Goal: Information Seeking & Learning: Learn about a topic

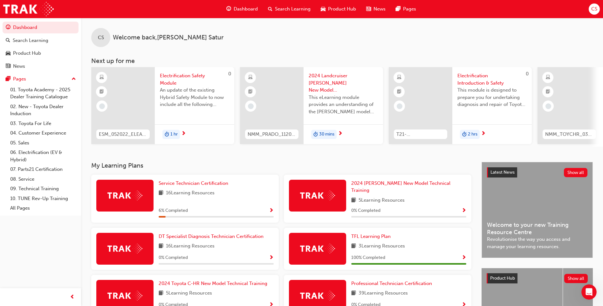
click at [288, 6] on span "Search Learning" at bounding box center [293, 8] width 36 height 7
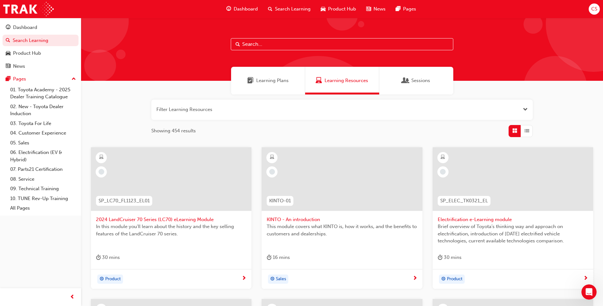
click at [267, 110] on button "button" at bounding box center [342, 110] width 382 height 20
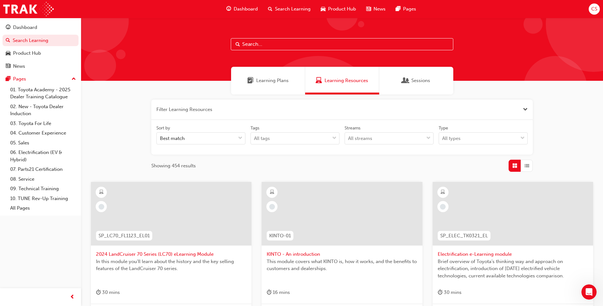
click at [151, 100] on button "button" at bounding box center [342, 110] width 382 height 20
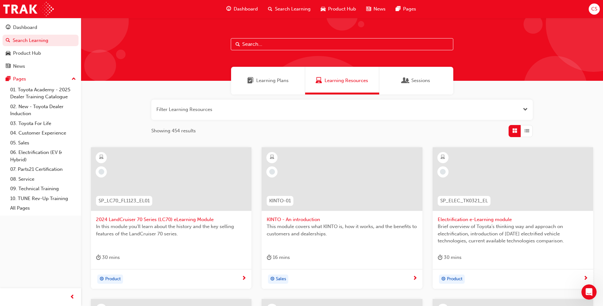
click at [254, 45] on input "text" at bounding box center [342, 44] width 223 height 12
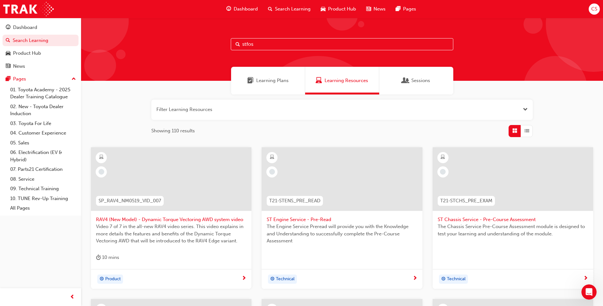
type input "stfos"
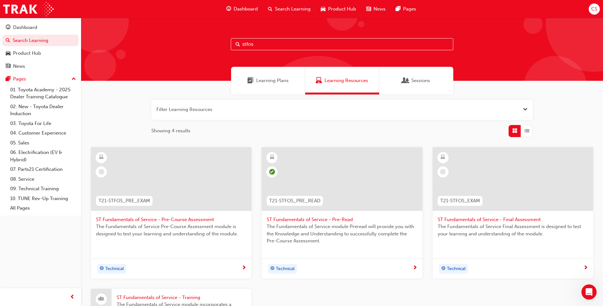
click at [181, 218] on span "ST Fundamentals of Service - Pre-Course Assessment" at bounding box center [171, 219] width 150 height 7
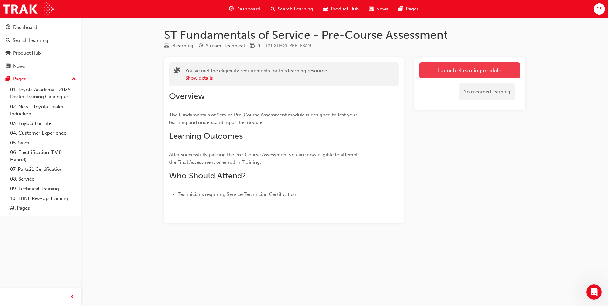
click at [506, 64] on link "Launch eLearning module" at bounding box center [469, 70] width 101 height 16
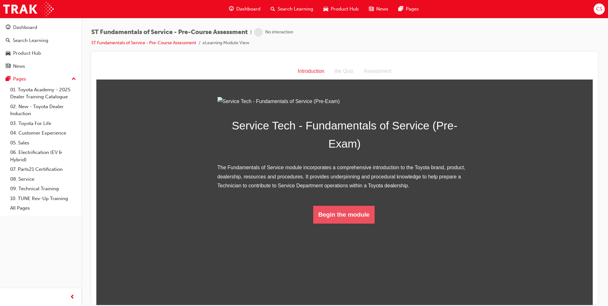
click at [358, 223] on button "Begin the module" at bounding box center [343, 214] width 61 height 18
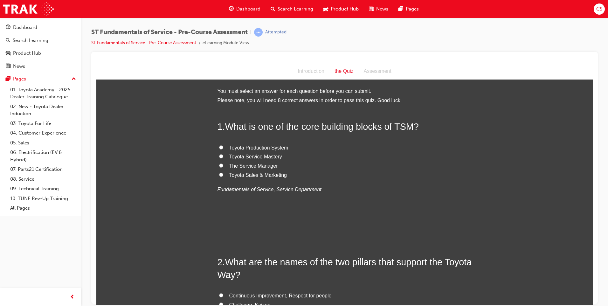
click at [264, 148] on span "Toyota Production System" at bounding box center [258, 147] width 59 height 5
click at [223, 148] on input "Toyota Production System" at bounding box center [221, 147] width 4 height 4
radio input "true"
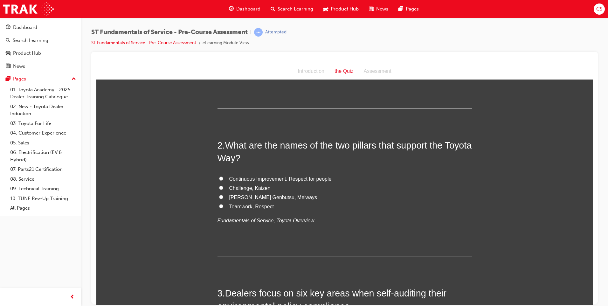
scroll to position [127, 0]
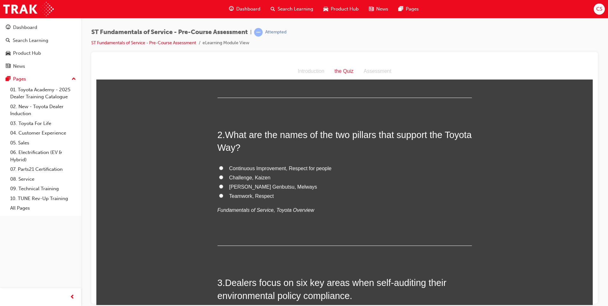
click at [259, 167] on span "Continuous Improvement, Respect for people" at bounding box center [280, 167] width 102 height 5
click at [223, 167] on input "Continuous Improvement, Respect for people" at bounding box center [221, 168] width 4 height 4
radio input "true"
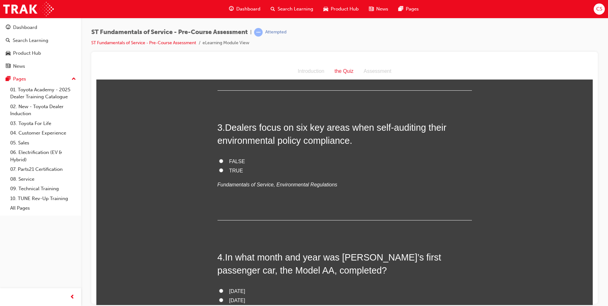
scroll to position [286, 0]
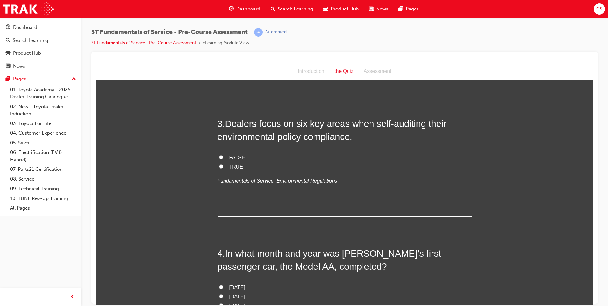
click at [219, 166] on input "TRUE" at bounding box center [221, 166] width 4 height 4
radio input "true"
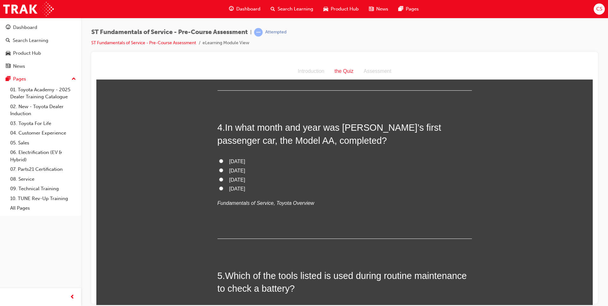
scroll to position [414, 0]
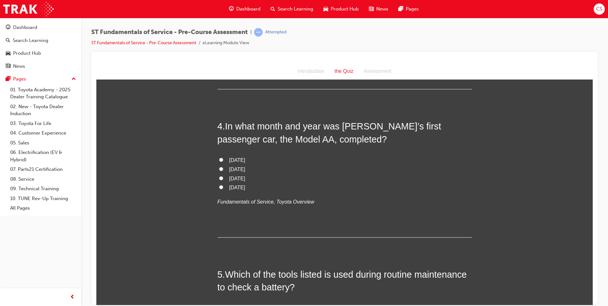
click at [242, 158] on span "[DATE]" at bounding box center [237, 159] width 16 height 5
click at [223, 158] on input "[DATE]" at bounding box center [221, 159] width 4 height 4
radio input "true"
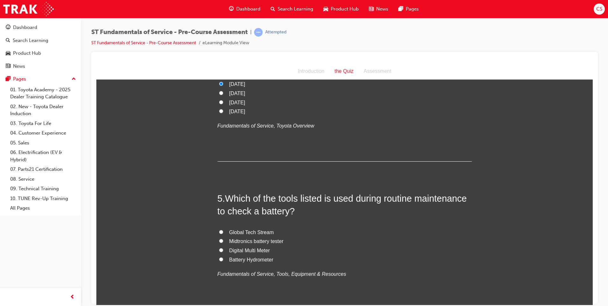
scroll to position [509, 0]
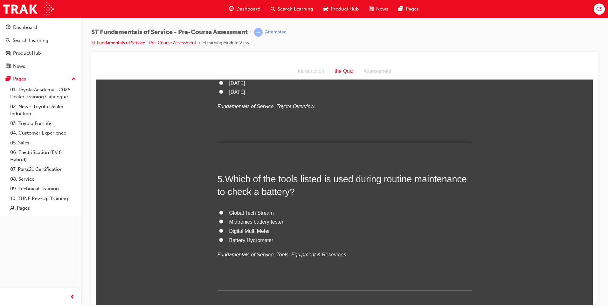
click at [241, 220] on span "Midtronics battery tester" at bounding box center [256, 221] width 54 height 5
click at [223, 220] on input "Midtronics battery tester" at bounding box center [221, 221] width 4 height 4
radio input "true"
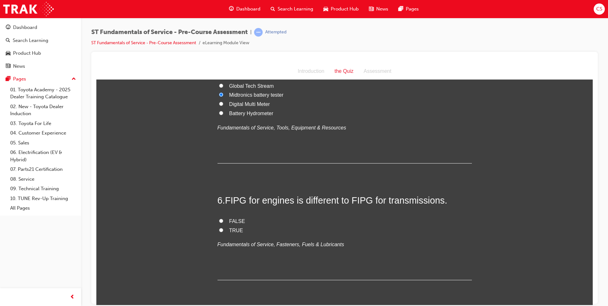
scroll to position [636, 0]
click at [223, 230] on label "TRUE" at bounding box center [345, 230] width 254 height 9
click at [223, 230] on input "TRUE" at bounding box center [221, 229] width 4 height 4
radio input "true"
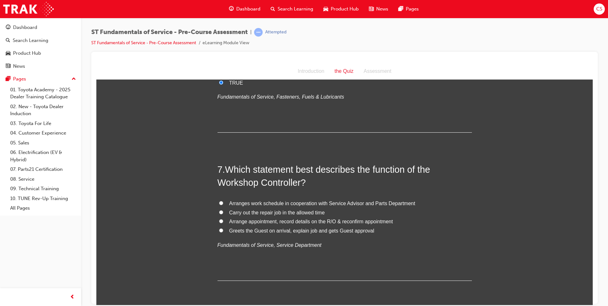
scroll to position [795, 0]
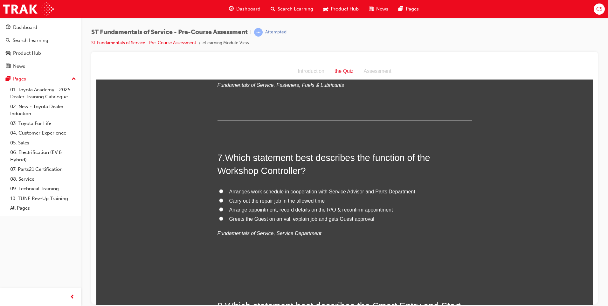
click at [301, 191] on span "Arranges work schedule in cooperation with Service Advisor and Parts Department" at bounding box center [322, 191] width 186 height 5
click at [223, 191] on input "Arranges work schedule in cooperation with Service Advisor and Parts Department" at bounding box center [221, 191] width 4 height 4
radio input "true"
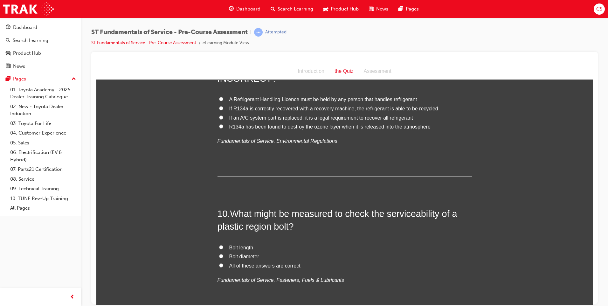
scroll to position [1242, 0]
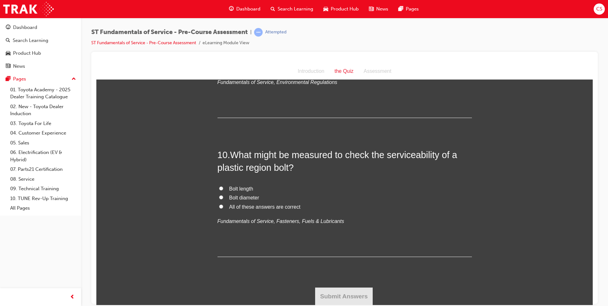
click at [242, 206] on span "All of these answers are correct" at bounding box center [264, 206] width 71 height 5
click at [223, 206] on input "All of these answers are correct" at bounding box center [221, 206] width 4 height 4
radio input "true"
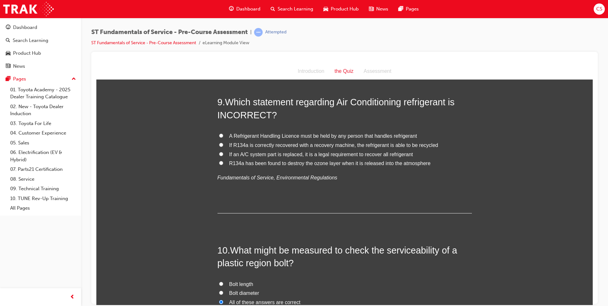
scroll to position [1115, 0]
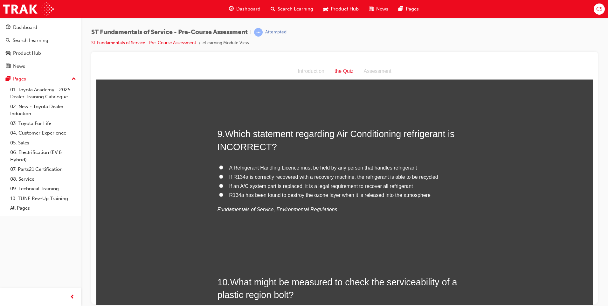
click at [357, 166] on span "A Refrigerant Handling Licence must be held by any person that handles refriger…" at bounding box center [323, 167] width 188 height 5
click at [223, 166] on input "A Refrigerant Handling Licence must be held by any person that handles refriger…" at bounding box center [221, 167] width 4 height 4
radio input "true"
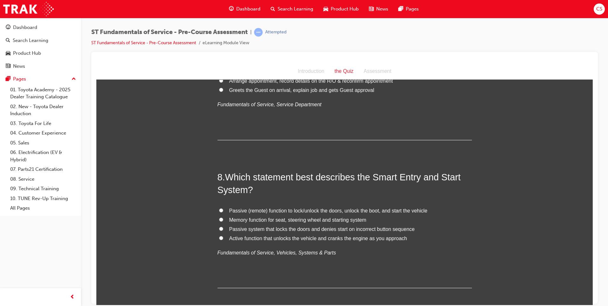
scroll to position [924, 0]
click at [337, 208] on span "Passive (remote) function to lock/unlock the doors, unlock the boot, and start …" at bounding box center [328, 209] width 198 height 5
click at [223, 208] on input "Passive (remote) function to lock/unlock the doors, unlock the boot, and start …" at bounding box center [221, 210] width 4 height 4
radio input "true"
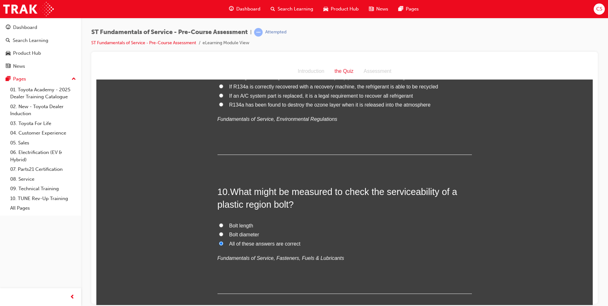
scroll to position [1242, 0]
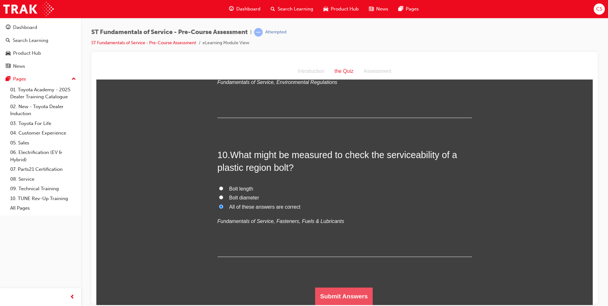
click at [344, 295] on button "Submit Answers" at bounding box center [344, 296] width 58 height 18
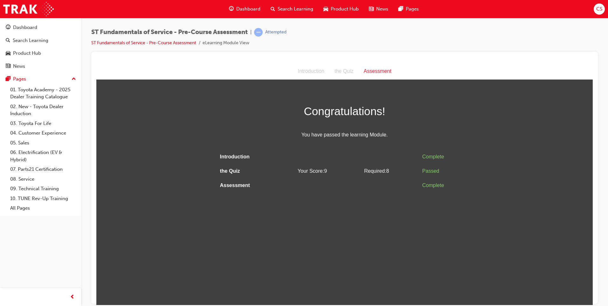
scroll to position [0, 0]
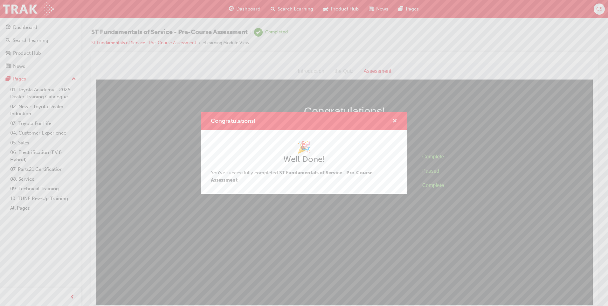
click at [395, 121] on span "cross-icon" at bounding box center [395, 122] width 5 height 6
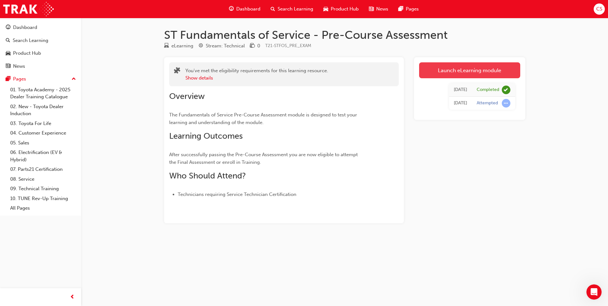
click at [476, 67] on link "Launch eLearning module" at bounding box center [469, 70] width 101 height 16
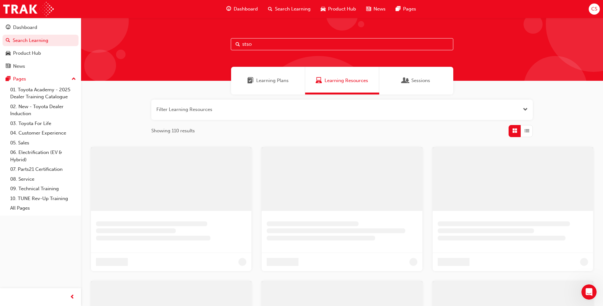
type input "stso"
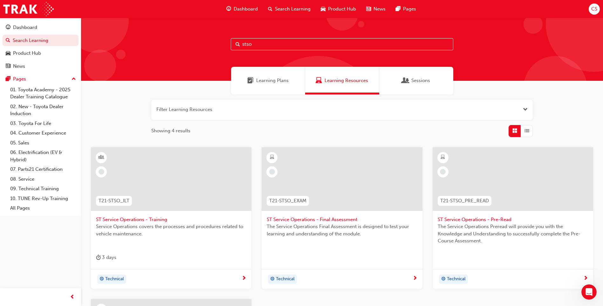
click at [124, 220] on span "ST Service Operations - Training" at bounding box center [171, 219] width 150 height 7
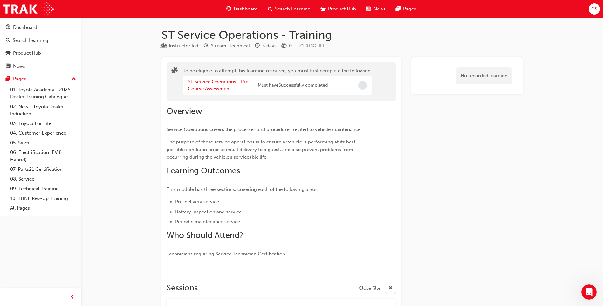
click at [361, 84] on span "Incomplete" at bounding box center [362, 85] width 9 height 9
click at [228, 82] on link "ST Service Operations - Pre-Course Assessment" at bounding box center [219, 85] width 63 height 13
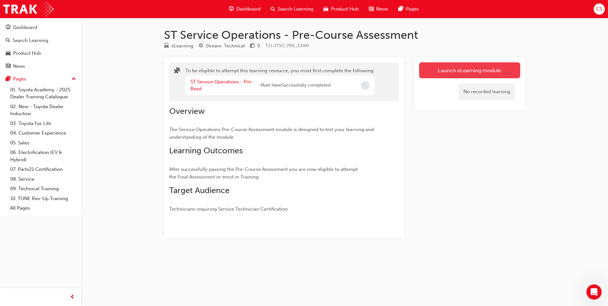
click at [475, 71] on button "Launch eLearning module" at bounding box center [469, 70] width 101 height 16
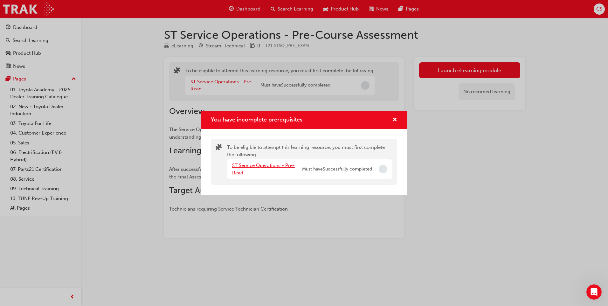
click at [260, 166] on link "ST Service Operations - Pre-Read" at bounding box center [263, 169] width 63 height 13
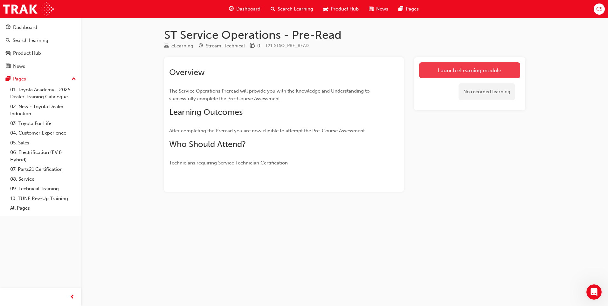
click at [494, 66] on link "Launch eLearning module" at bounding box center [469, 70] width 101 height 16
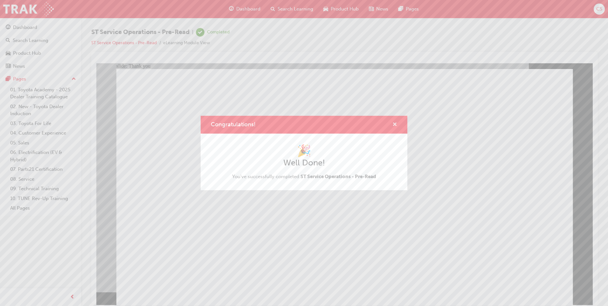
click at [395, 123] on span "cross-icon" at bounding box center [395, 125] width 5 height 6
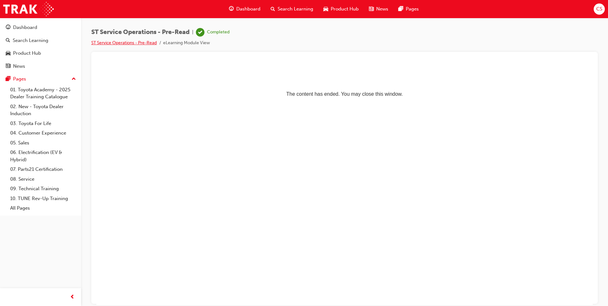
click at [113, 43] on link "ST Service Operations - Pre-Read" at bounding box center [124, 42] width 66 height 5
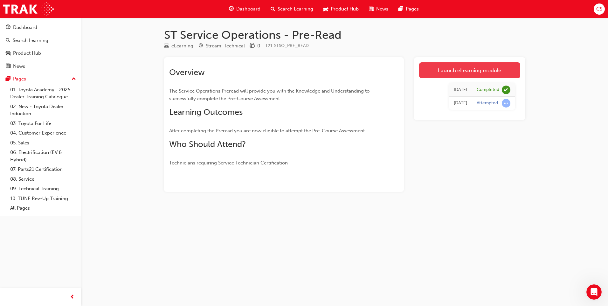
click at [444, 70] on link "Launch eLearning module" at bounding box center [469, 70] width 101 height 16
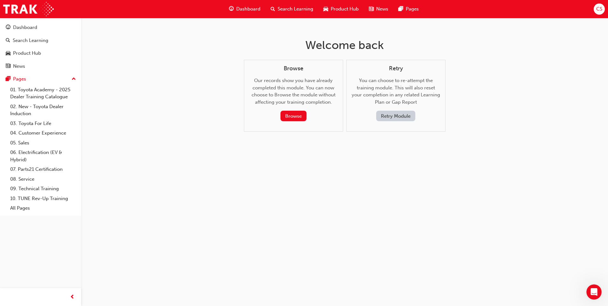
click at [249, 6] on span "Dashboard" at bounding box center [248, 8] width 24 height 7
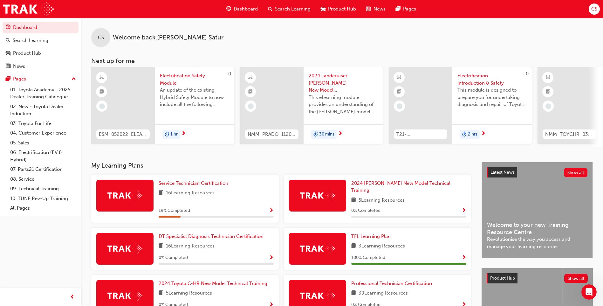
click at [288, 8] on span "Search Learning" at bounding box center [293, 8] width 36 height 7
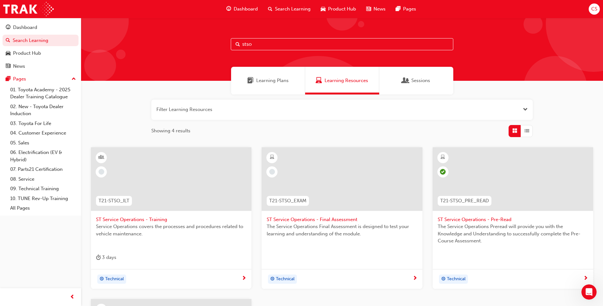
click at [128, 219] on span "ST Service Operations - Training" at bounding box center [171, 219] width 150 height 7
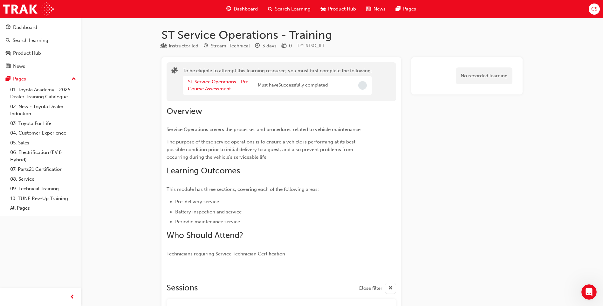
click at [213, 80] on link "ST Service Operations - Pre-Course Assessment" at bounding box center [219, 85] width 63 height 13
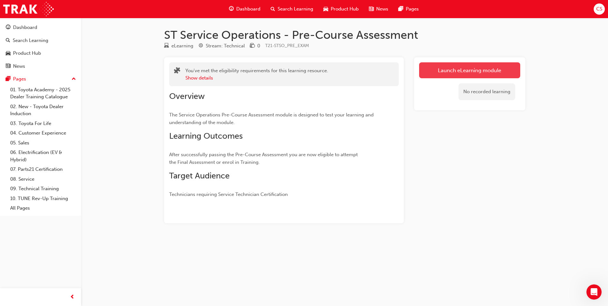
click at [448, 67] on link "Launch eLearning module" at bounding box center [469, 70] width 101 height 16
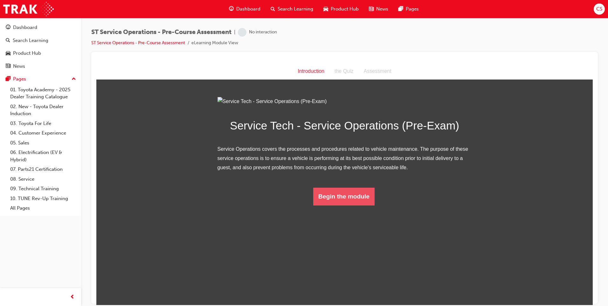
click at [358, 205] on button "Begin the module" at bounding box center [343, 196] width 61 height 18
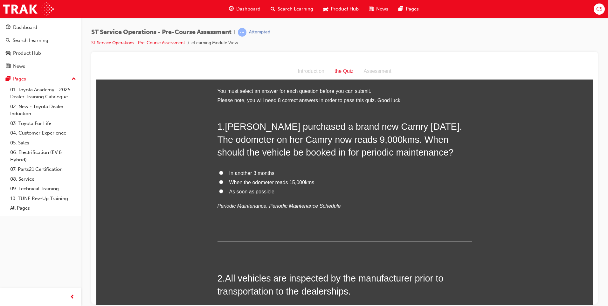
click at [245, 191] on span "As soon as possible" at bounding box center [251, 191] width 45 height 5
click at [223, 191] on input "As soon as possible" at bounding box center [221, 191] width 4 height 4
radio input "true"
click at [246, 170] on span "In another 3 months" at bounding box center [251, 172] width 45 height 5
click at [223, 170] on input "In another 3 months" at bounding box center [221, 172] width 4 height 4
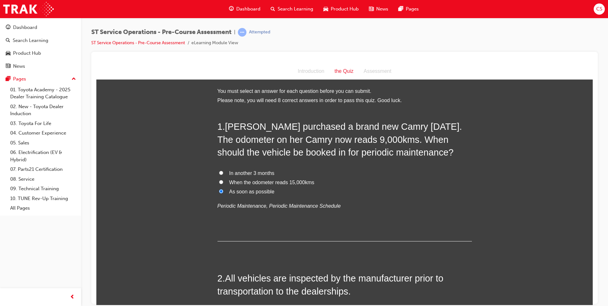
radio input "true"
click at [236, 192] on span "As soon as possible" at bounding box center [251, 191] width 45 height 5
click at [223, 192] on input "As soon as possible" at bounding box center [221, 191] width 4 height 4
radio input "true"
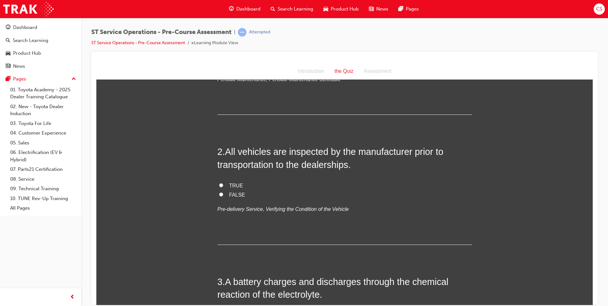
scroll to position [127, 0]
click at [229, 186] on span "TRUE" at bounding box center [236, 184] width 14 height 5
click at [223, 186] on input "TRUE" at bounding box center [221, 184] width 4 height 4
radio input "true"
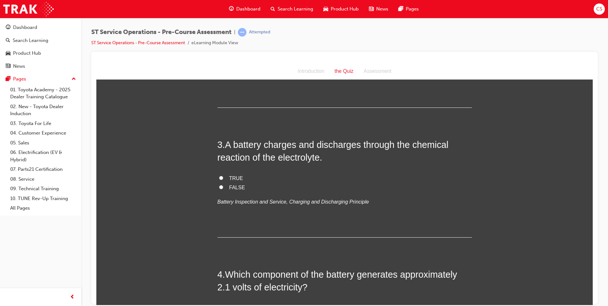
scroll to position [286, 0]
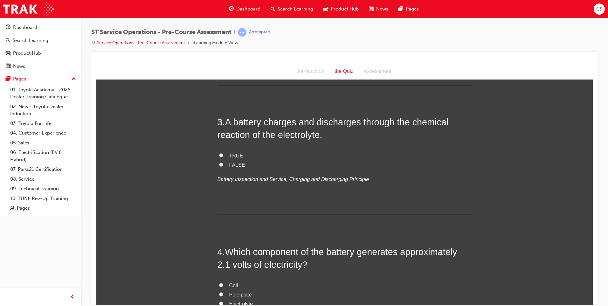
click at [233, 153] on span "TRUE" at bounding box center [236, 155] width 14 height 5
click at [223, 153] on input "TRUE" at bounding box center [221, 155] width 4 height 4
radio input "true"
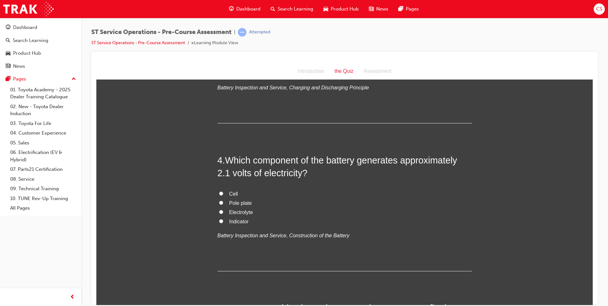
scroll to position [382, 0]
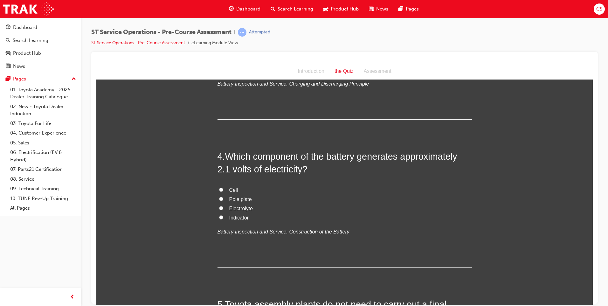
click at [232, 189] on span "Cell" at bounding box center [233, 189] width 9 height 5
click at [223, 189] on input "Cell" at bounding box center [221, 189] width 4 height 4
radio input "true"
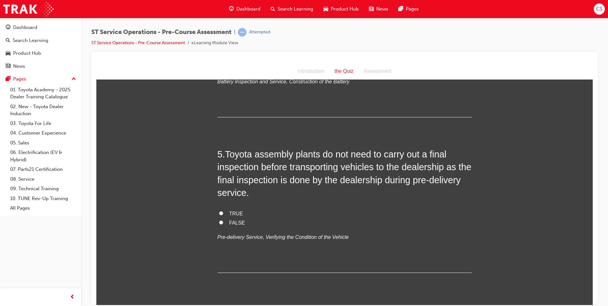
scroll to position [541, 0]
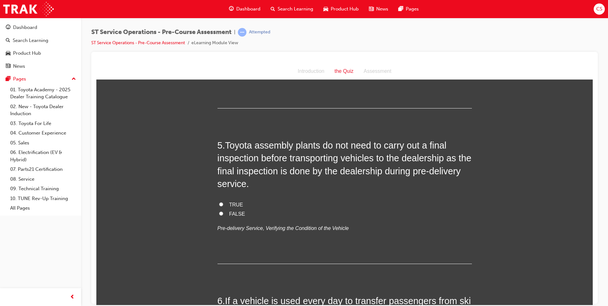
click at [236, 213] on span "FALSE" at bounding box center [237, 213] width 16 height 5
click at [223, 213] on input "FALSE" at bounding box center [221, 213] width 4 height 4
radio input "true"
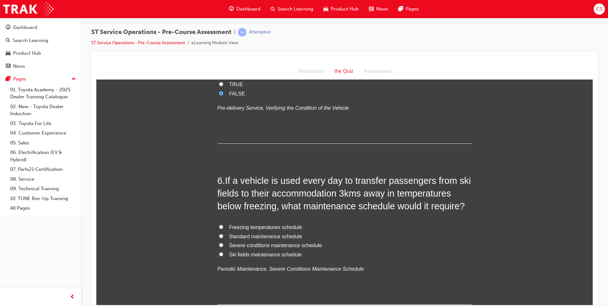
scroll to position [668, 0]
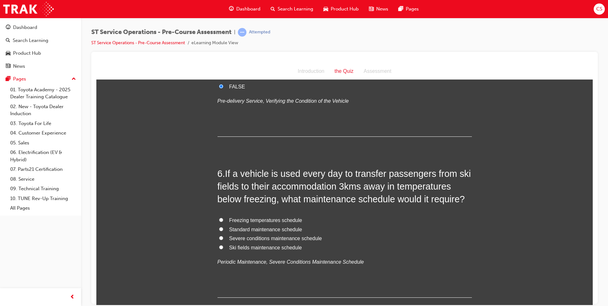
click at [263, 239] on span "Severe conditions maintenance schedule" at bounding box center [275, 237] width 93 height 5
click at [223, 239] on input "Severe conditions maintenance schedule" at bounding box center [221, 238] width 4 height 4
radio input "true"
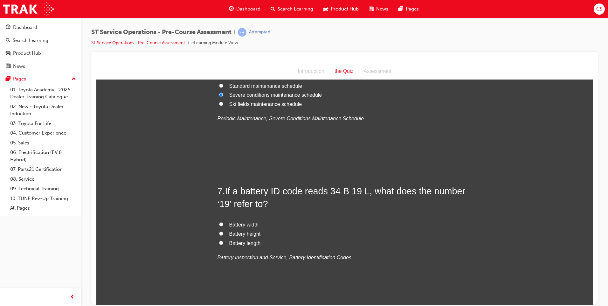
scroll to position [827, 0]
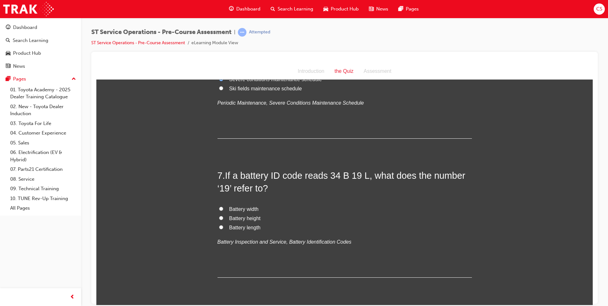
click at [423, 223] on label "Battery length" at bounding box center [345, 227] width 254 height 9
click at [223, 225] on input "Battery length" at bounding box center [221, 227] width 4 height 4
radio input "true"
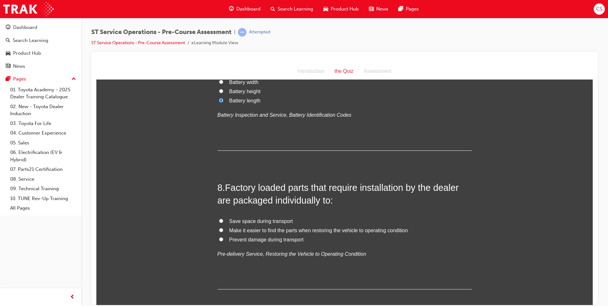
scroll to position [954, 0]
click at [283, 238] on span "Prevent damage during transport" at bounding box center [266, 238] width 74 height 5
click at [223, 238] on input "Prevent damage during transport" at bounding box center [221, 239] width 4 height 4
radio input "true"
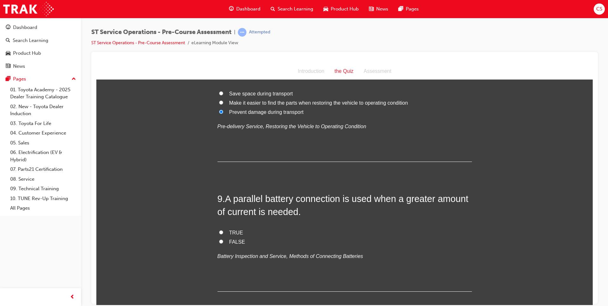
scroll to position [1113, 0]
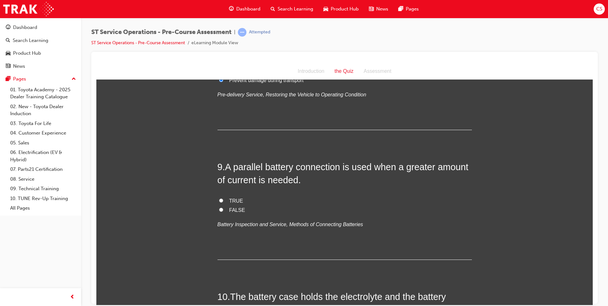
click at [229, 200] on span "TRUE" at bounding box center [236, 200] width 14 height 5
click at [223, 200] on input "TRUE" at bounding box center [221, 200] width 4 height 4
radio input "true"
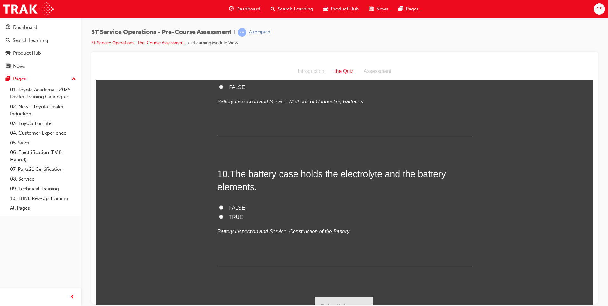
scroll to position [1241, 0]
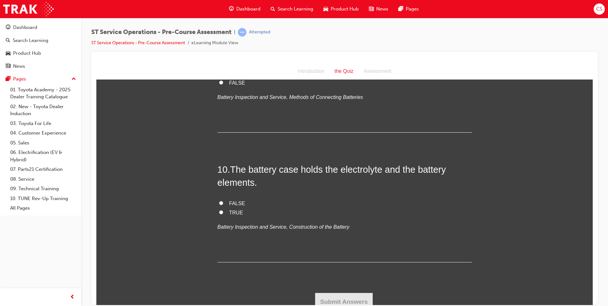
click at [235, 210] on span "TRUE" at bounding box center [236, 212] width 14 height 5
click at [223, 210] on input "TRUE" at bounding box center [221, 212] width 4 height 4
radio input "true"
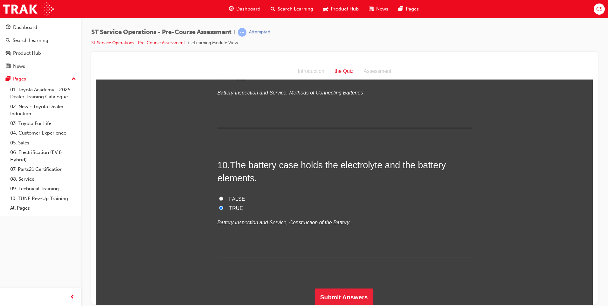
scroll to position [1246, 0]
click at [351, 295] on button "Submit Answers" at bounding box center [344, 296] width 58 height 18
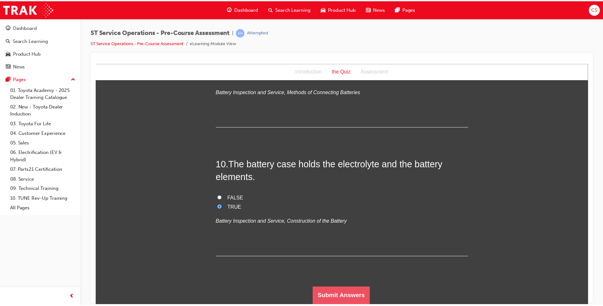
scroll to position [0, 0]
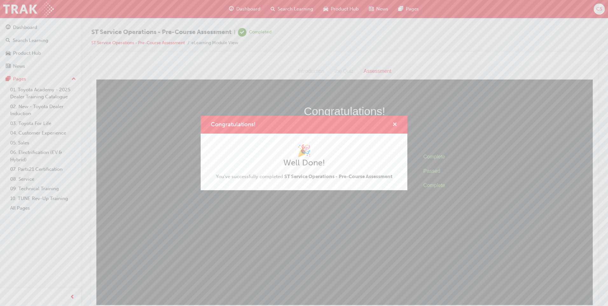
click at [395, 122] on span "cross-icon" at bounding box center [395, 125] width 5 height 6
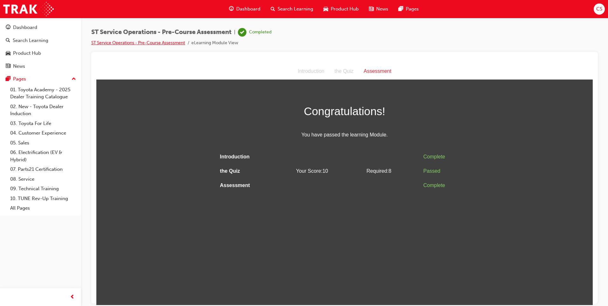
click at [111, 42] on link "ST Service Operations - Pre-Course Assessment" at bounding box center [138, 42] width 94 height 5
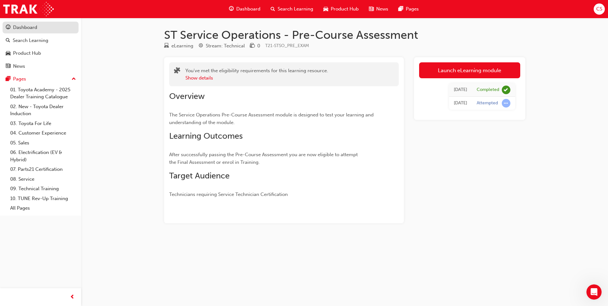
click at [18, 28] on div "Dashboard" at bounding box center [25, 27] width 24 height 7
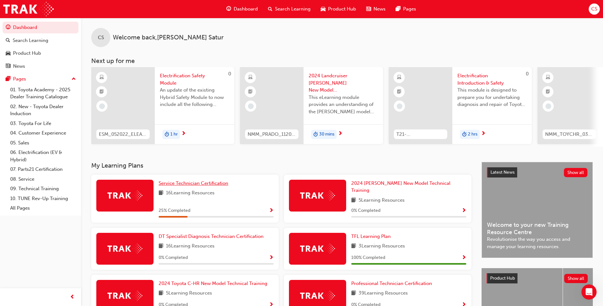
click at [222, 186] on span "Service Technician Certification" at bounding box center [194, 183] width 70 height 6
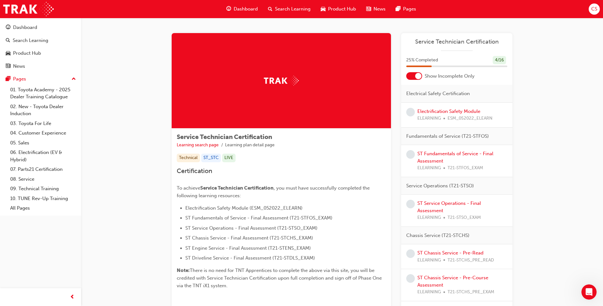
click at [452, 41] on span "Service Technician Certification" at bounding box center [457, 41] width 101 height 7
click at [445, 79] on span "Show Incomplete Only" at bounding box center [450, 76] width 50 height 7
click at [448, 63] on div "25 % Completed 4 / 16" at bounding box center [457, 60] width 101 height 9
click at [457, 38] on span "Service Technician Certification" at bounding box center [457, 41] width 101 height 7
click at [438, 110] on link "Electrification Safety Module" at bounding box center [449, 111] width 63 height 6
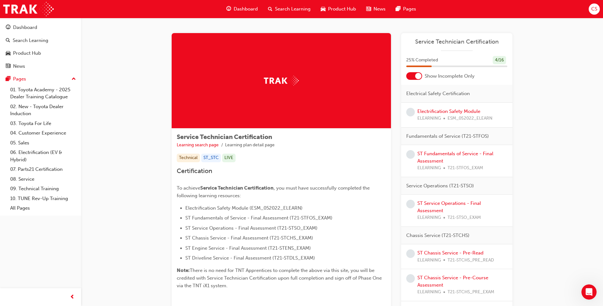
click at [448, 41] on span "Service Technician Certification" at bounding box center [457, 41] width 101 height 7
click at [284, 78] on img at bounding box center [281, 81] width 35 height 10
click at [286, 9] on span "Search Learning" at bounding box center [293, 8] width 36 height 7
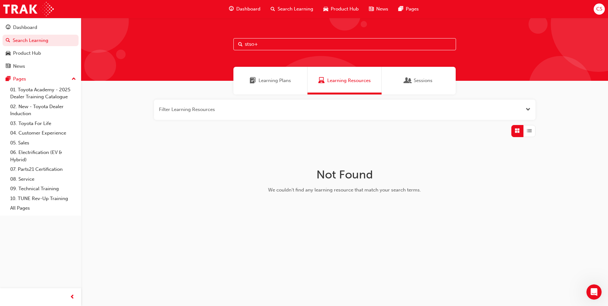
click at [270, 37] on div "stso+" at bounding box center [344, 49] width 527 height 63
click at [270, 42] on input "stso+" at bounding box center [344, 44] width 223 height 12
type input "stso"
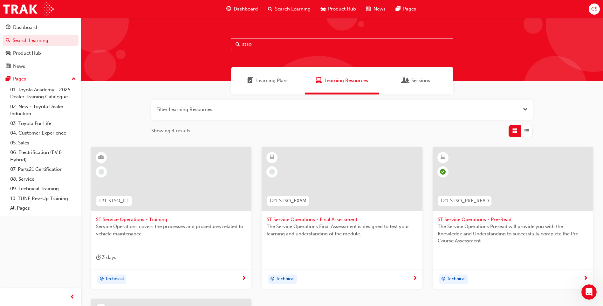
click at [155, 219] on span "ST Service Operations - Training" at bounding box center [171, 219] width 150 height 7
click at [329, 218] on span "ST Service Operations - Final Assessment" at bounding box center [342, 219] width 150 height 7
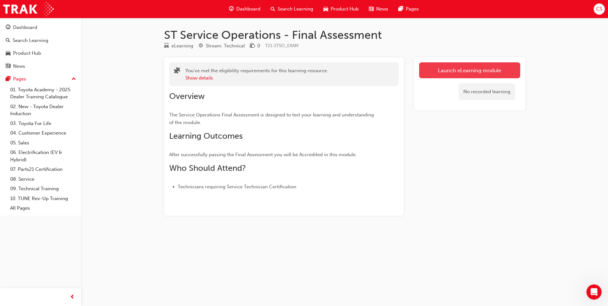
click at [480, 72] on link "Launch eLearning module" at bounding box center [469, 70] width 101 height 16
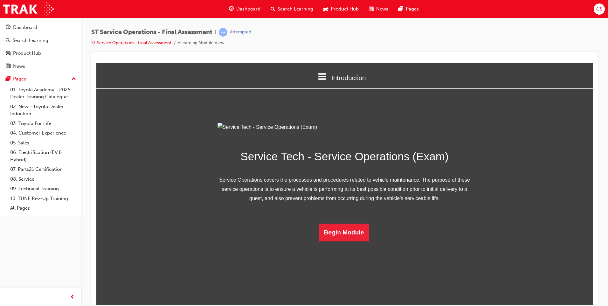
scroll to position [6, 0]
click at [330, 241] on button "Begin Module" at bounding box center [344, 232] width 50 height 18
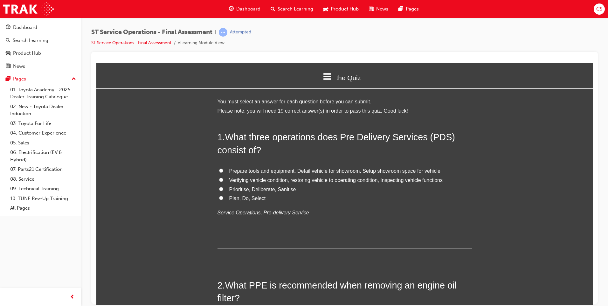
click at [289, 181] on span "Verifying vehicle condition, restoring vehicle to operating condition, Inspecti…" at bounding box center [336, 179] width 214 height 5
click at [223, 181] on input "Verifying vehicle condition, restoring vehicle to operating condition, Inspecti…" at bounding box center [221, 179] width 4 height 4
radio input "true"
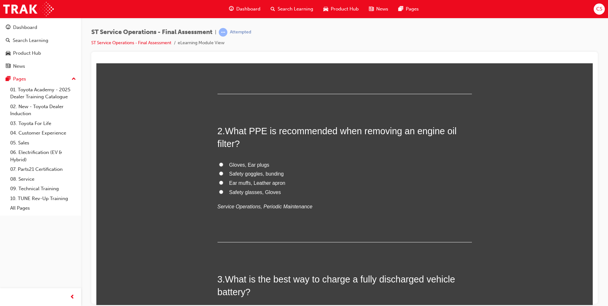
scroll to position [159, 0]
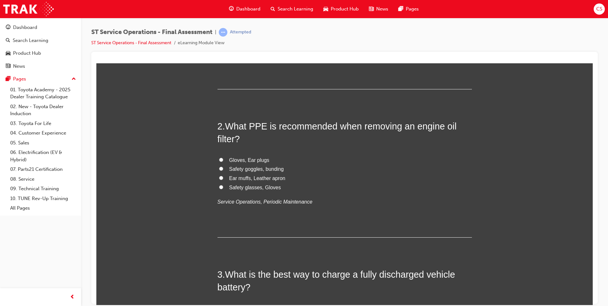
click at [254, 188] on span "Safety glasses, Gloves" at bounding box center [255, 186] width 52 height 5
click at [223, 188] on input "Safety glasses, Gloves" at bounding box center [221, 187] width 4 height 4
radio input "true"
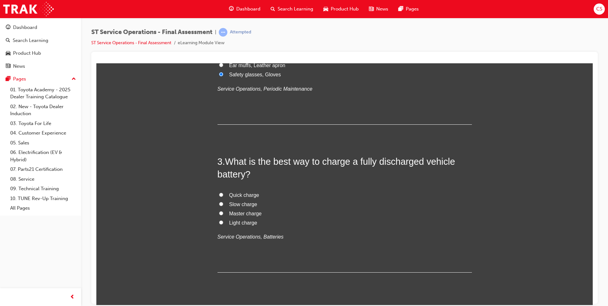
scroll to position [286, 0]
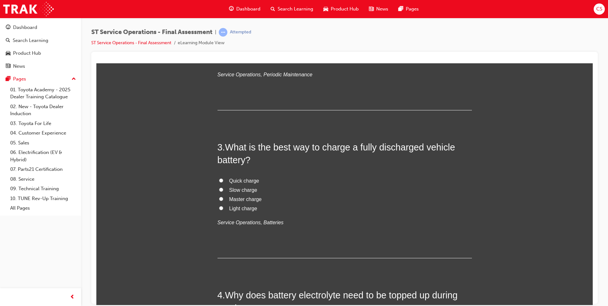
click at [234, 190] on span "Slow charge" at bounding box center [243, 189] width 28 height 5
click at [223, 190] on input "Slow charge" at bounding box center [221, 189] width 4 height 4
radio input "true"
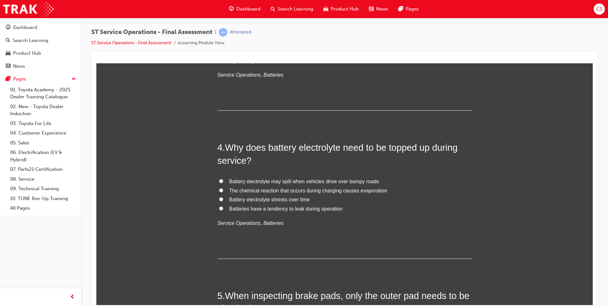
scroll to position [445, 0]
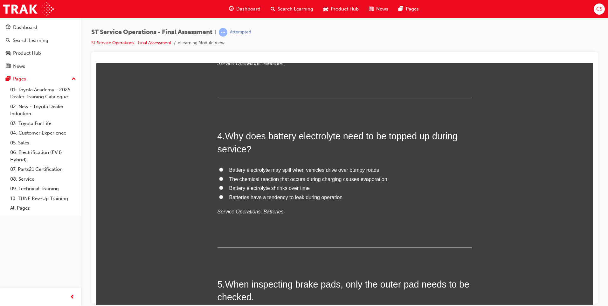
click at [283, 179] on span "The chemical reaction that occurs during charging causes evaporation" at bounding box center [308, 178] width 158 height 5
click at [223, 179] on input "The chemical reaction that occurs during charging causes evaporation" at bounding box center [221, 179] width 4 height 4
radio input "true"
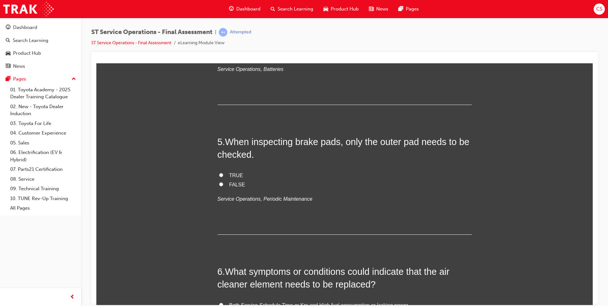
scroll to position [604, 0]
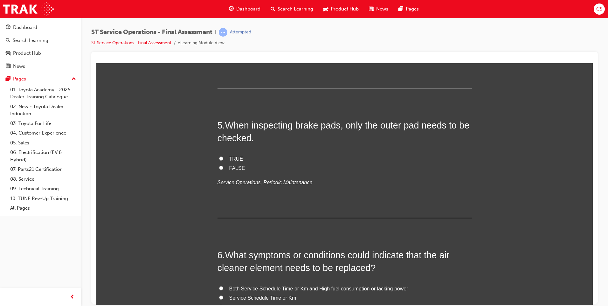
click at [232, 169] on span "FALSE" at bounding box center [237, 167] width 16 height 5
click at [223, 169] on input "FALSE" at bounding box center [221, 167] width 4 height 4
radio input "true"
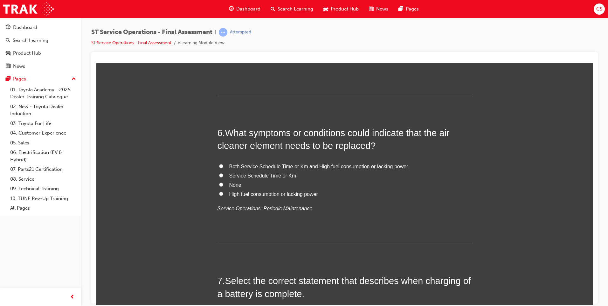
scroll to position [732, 0]
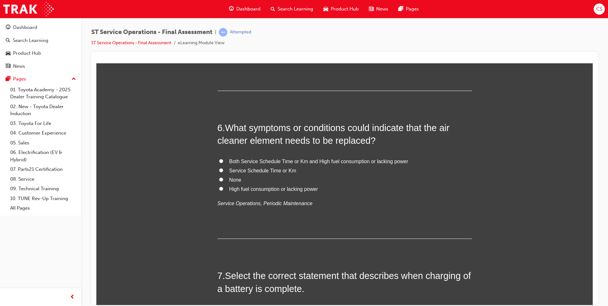
click at [329, 161] on span "Both Service Schedule Time or Km and High fuel consumption or lacking power" at bounding box center [318, 160] width 179 height 5
click at [223, 161] on input "Both Service Schedule Time or Km and High fuel consumption or lacking power" at bounding box center [221, 161] width 4 height 4
radio input "true"
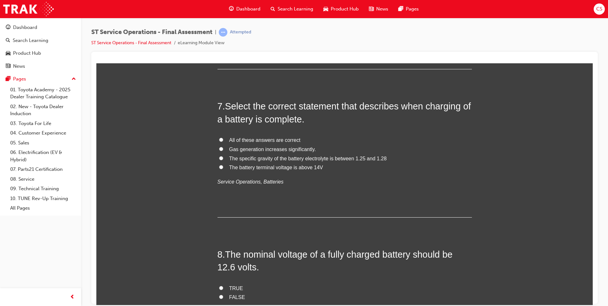
scroll to position [891, 0]
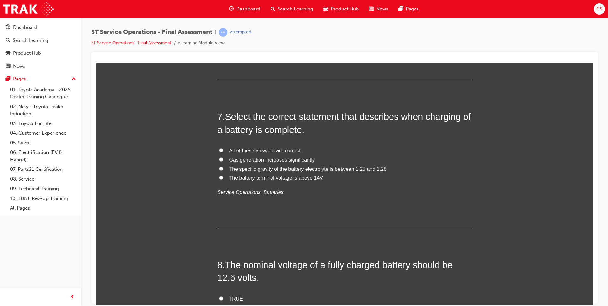
click at [263, 150] on span "All of these answers are correct" at bounding box center [264, 150] width 71 height 5
click at [223, 150] on input "All of these answers are correct" at bounding box center [221, 150] width 4 height 4
radio input "true"
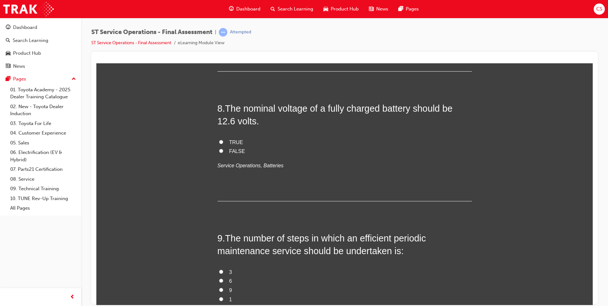
scroll to position [1050, 0]
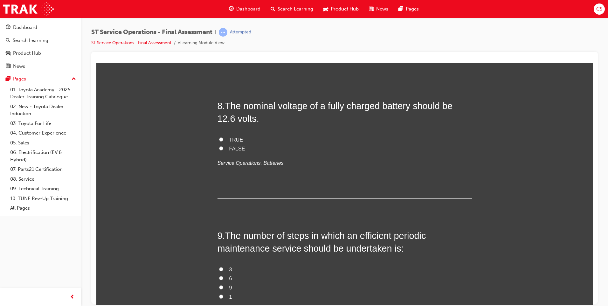
click at [236, 137] on span "TRUE" at bounding box center [236, 139] width 14 height 5
click at [223, 137] on input "TRUE" at bounding box center [221, 139] width 4 height 4
radio input "true"
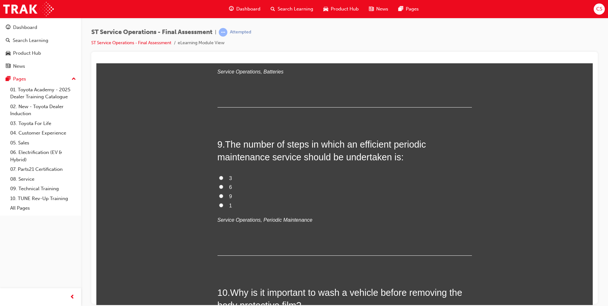
scroll to position [1177, 0]
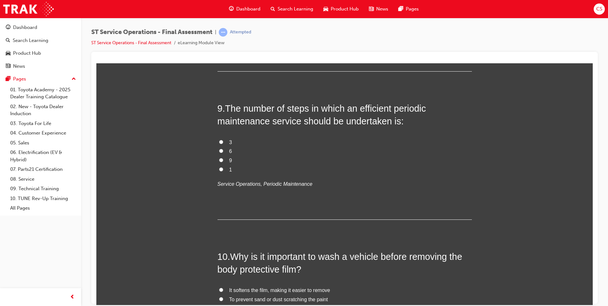
click at [219, 151] on input "6" at bounding box center [221, 151] width 4 height 4
radio input "true"
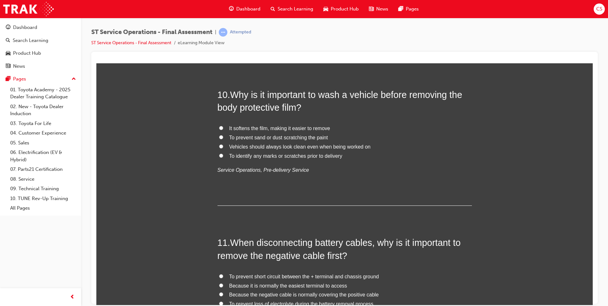
scroll to position [1304, 0]
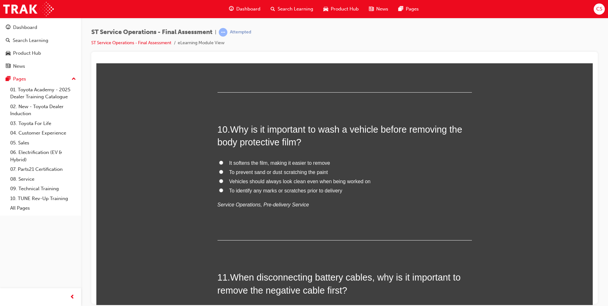
click at [288, 172] on span "To prevent sand or dust scratching the paint" at bounding box center [278, 171] width 99 height 5
click at [223, 172] on input "To prevent sand or dust scratching the paint" at bounding box center [221, 172] width 4 height 4
radio input "true"
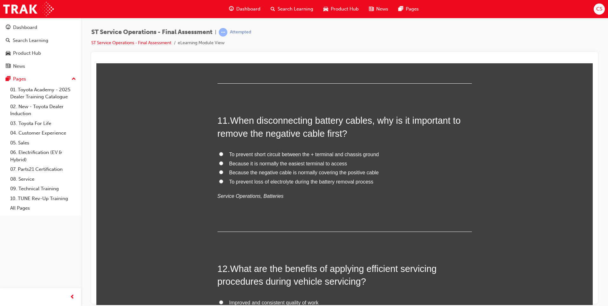
scroll to position [1463, 0]
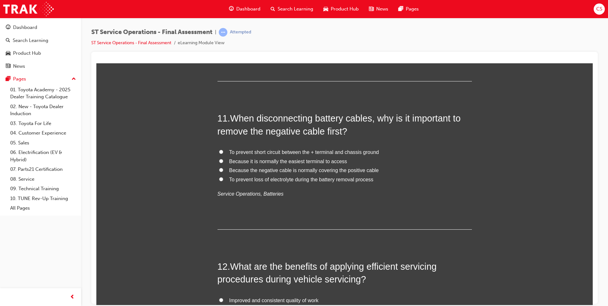
click at [358, 153] on span "To prevent short circuit between the + terminal and chassis ground" at bounding box center [304, 151] width 150 height 5
click at [223, 153] on input "To prevent short circuit between the + terminal and chassis ground" at bounding box center [221, 152] width 4 height 4
radio input "true"
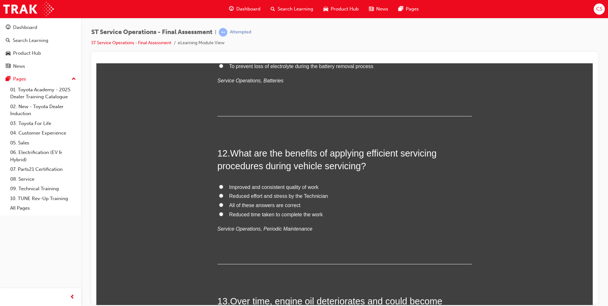
scroll to position [1590, 0]
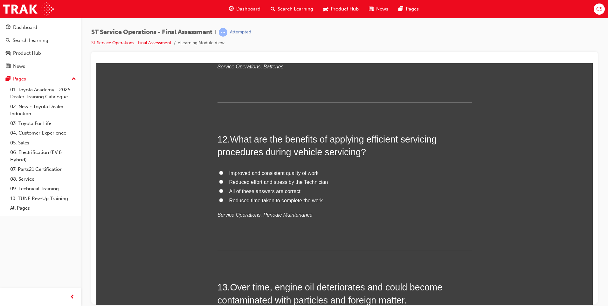
click at [289, 173] on span "Improved and consistent quality of work" at bounding box center [273, 172] width 89 height 5
click at [223, 173] on input "Improved and consistent quality of work" at bounding box center [221, 172] width 4 height 4
radio input "true"
click at [289, 191] on span "All of these answers are correct" at bounding box center [264, 190] width 71 height 5
click at [223, 191] on input "All of these answers are correct" at bounding box center [221, 191] width 4 height 4
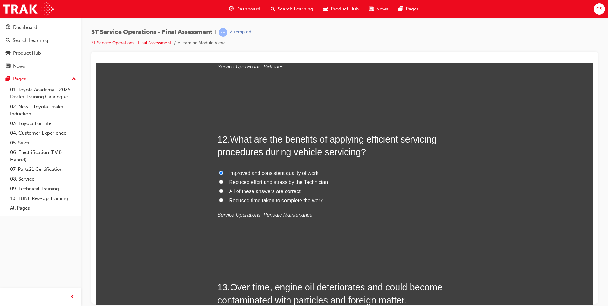
radio input "true"
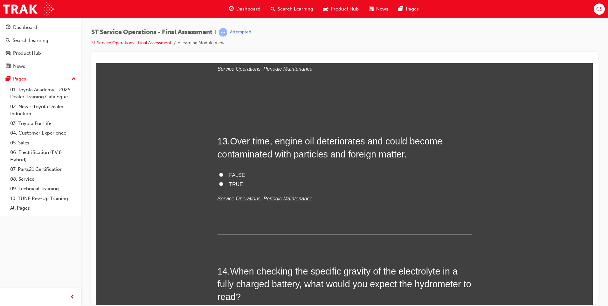
scroll to position [1749, 0]
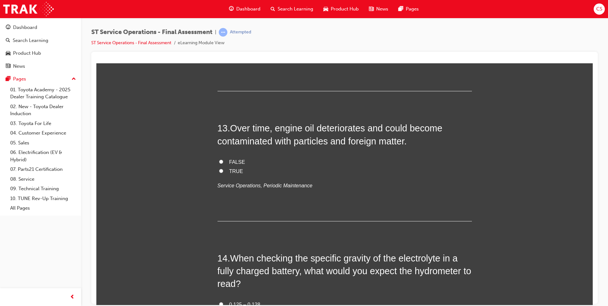
click at [233, 174] on label "TRUE" at bounding box center [345, 171] width 254 height 9
click at [223, 173] on input "TRUE" at bounding box center [221, 171] width 4 height 4
radio input "true"
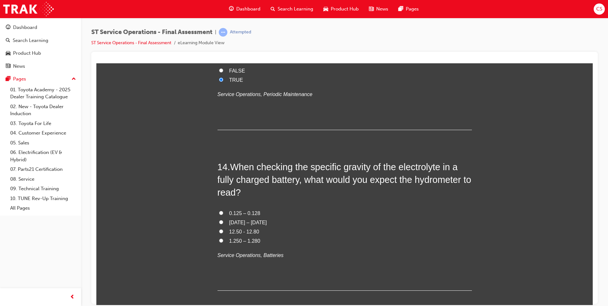
scroll to position [1877, 0]
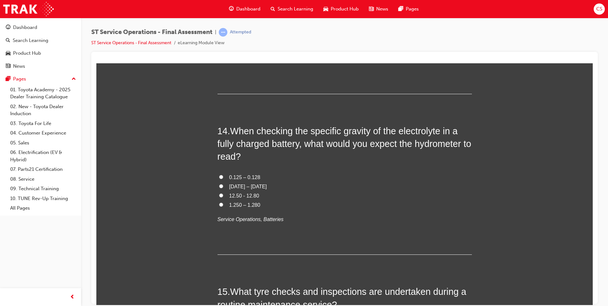
click at [219, 204] on input "1.250 – 1.280" at bounding box center [221, 204] width 4 height 4
radio input "true"
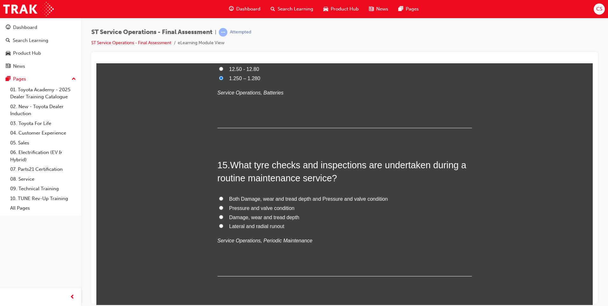
scroll to position [2004, 0]
click at [311, 198] on span "Both Damage, wear and tread depth and Pressure and valve condition" at bounding box center [308, 197] width 159 height 5
click at [223, 198] on input "Both Damage, wear and tread depth and Pressure and valve condition" at bounding box center [221, 198] width 4 height 4
radio input "true"
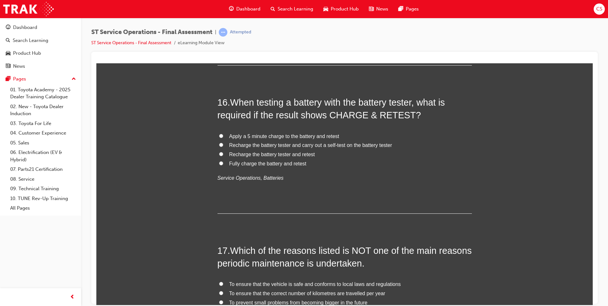
scroll to position [2227, 0]
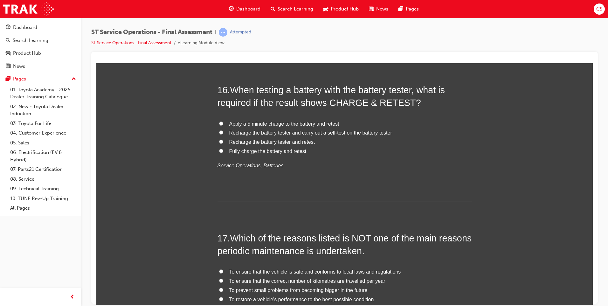
click at [279, 151] on span "Fully charge the battery and retest" at bounding box center [267, 150] width 77 height 5
click at [223, 151] on input "Fully charge the battery and retest" at bounding box center [221, 151] width 4 height 4
radio input "true"
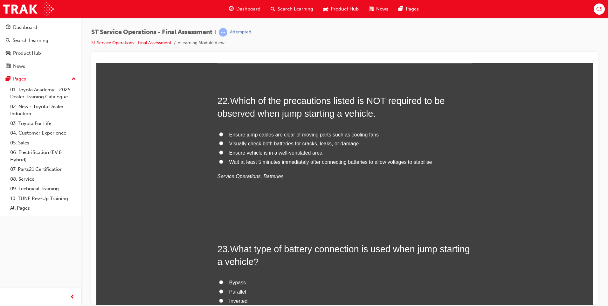
scroll to position [3363, 0]
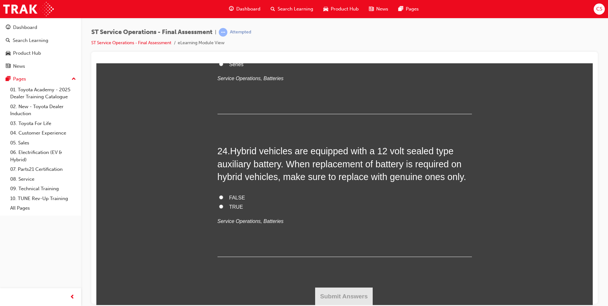
click at [219, 206] on input "TRUE" at bounding box center [221, 206] width 4 height 4
radio input "true"
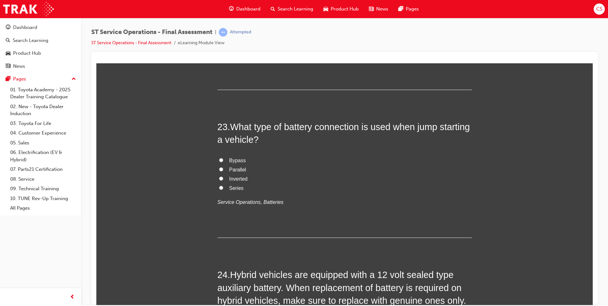
scroll to position [3236, 0]
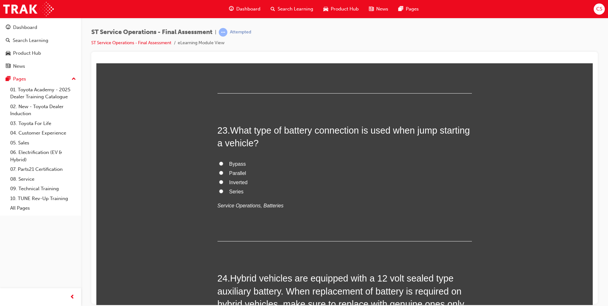
click at [234, 174] on span "Parallel" at bounding box center [237, 172] width 17 height 5
click at [223, 174] on input "Parallel" at bounding box center [221, 172] width 4 height 4
radio input "true"
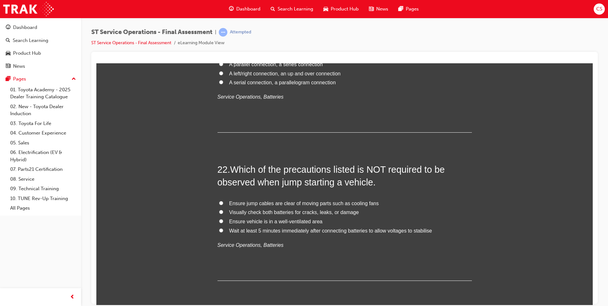
scroll to position [3045, 0]
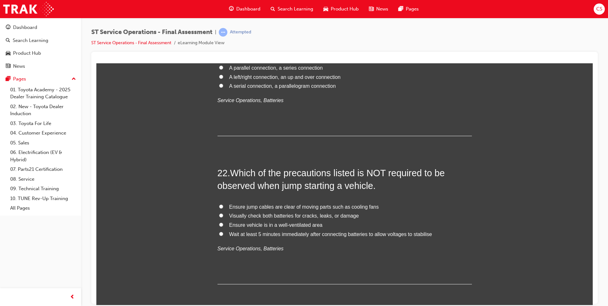
click at [219, 233] on input "Wait at least 5 minutes immediately after connecting batteries to allow voltage…" at bounding box center [221, 234] width 4 height 4
radio input "true"
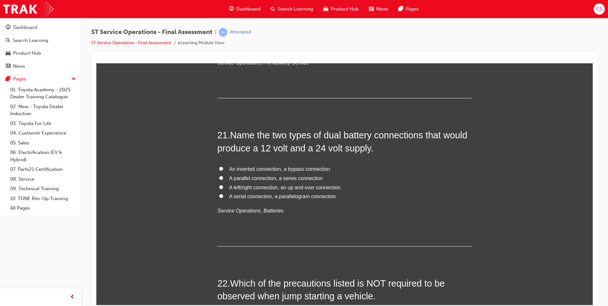
scroll to position [2886, 0]
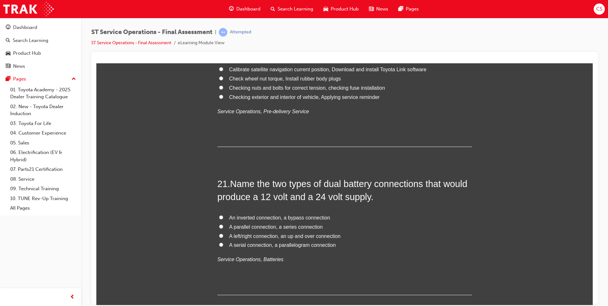
click at [259, 245] on span "A serial connection, a parallelogram connection" at bounding box center [282, 244] width 107 height 5
click at [223, 245] on input "A serial connection, a parallelogram connection" at bounding box center [221, 244] width 4 height 4
radio input "true"
click at [262, 226] on span "A parallel connection, a series connection" at bounding box center [276, 226] width 94 height 5
click at [223, 226] on input "A parallel connection, a series connection" at bounding box center [221, 226] width 4 height 4
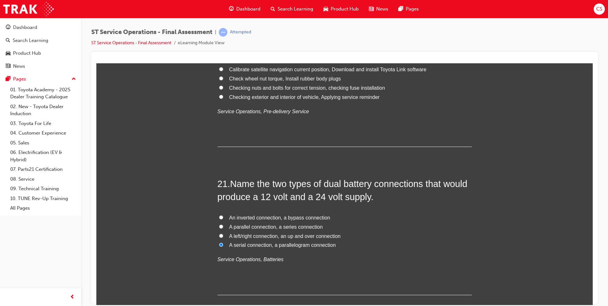
radio input "true"
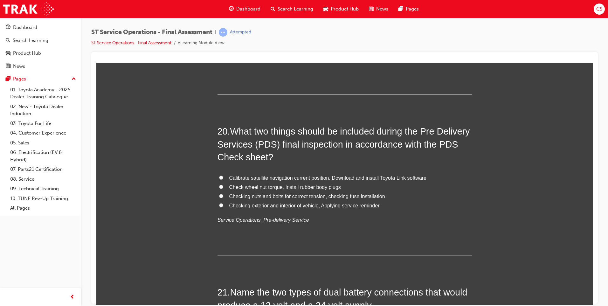
scroll to position [2759, 0]
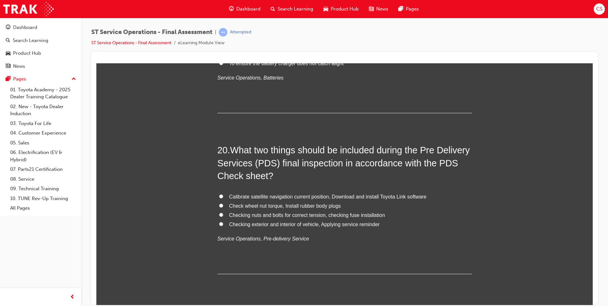
click at [355, 196] on span "Calibrate satellite navigation current position, Download and install Toyota Li…" at bounding box center [328, 196] width 198 height 5
click at [223, 196] on input "Calibrate satellite navigation current position, Download and install Toyota Li…" at bounding box center [221, 196] width 4 height 4
radio input "true"
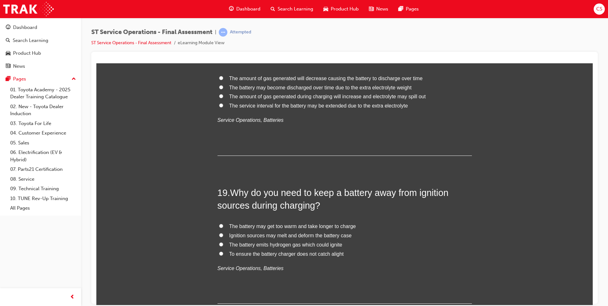
scroll to position [2568, 0]
click at [294, 246] on span "The battery emits hydrogen gas which could ignite" at bounding box center [285, 244] width 113 height 5
click at [223, 246] on input "The battery emits hydrogen gas which could ignite" at bounding box center [221, 244] width 4 height 4
radio input "true"
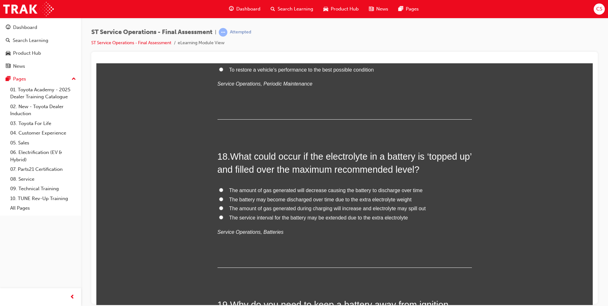
scroll to position [2441, 0]
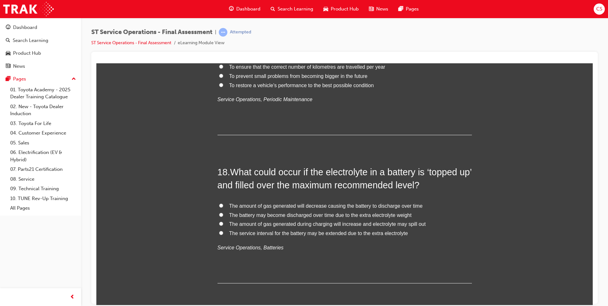
click at [395, 225] on span "The amount of gas generated during charging will increase and electrolyte may s…" at bounding box center [327, 223] width 197 height 5
click at [223, 225] on input "The amount of gas generated during charging will increase and electrolyte may s…" at bounding box center [221, 223] width 4 height 4
radio input "true"
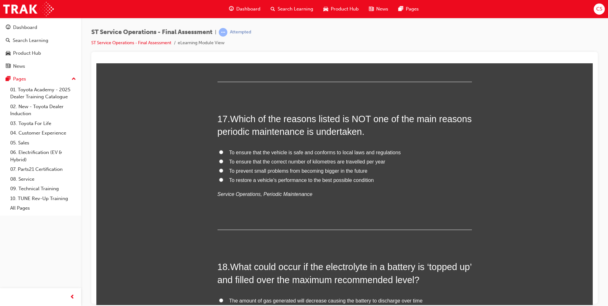
scroll to position [2345, 0]
click at [316, 162] on span "To ensure that the correct number of kilometres are travelled per year" at bounding box center [307, 161] width 156 height 5
click at [223, 162] on input "To ensure that the correct number of kilometres are travelled per year" at bounding box center [221, 162] width 4 height 4
radio input "true"
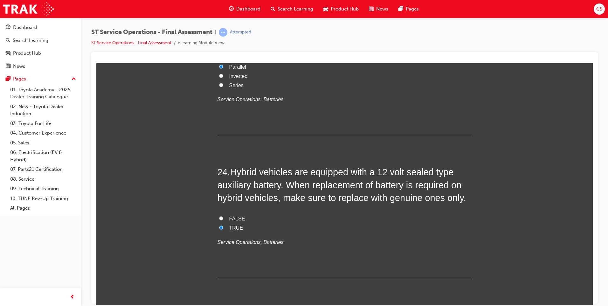
scroll to position [3363, 0]
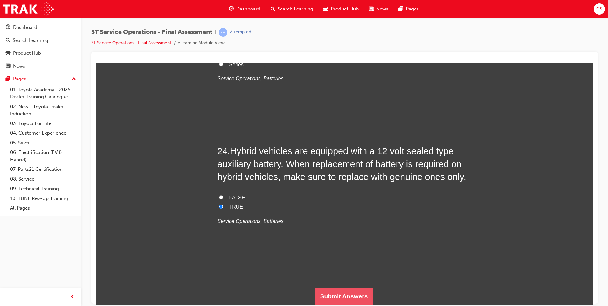
click at [332, 296] on button "Submit Answers" at bounding box center [344, 296] width 58 height 18
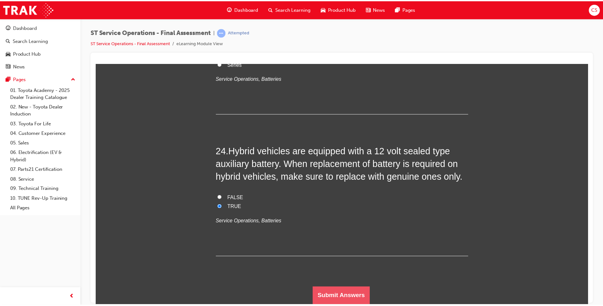
scroll to position [0, 0]
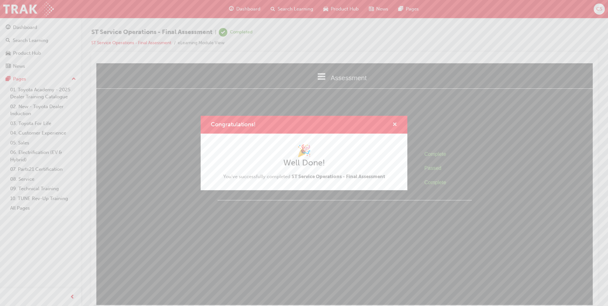
click at [394, 123] on span "cross-icon" at bounding box center [395, 125] width 5 height 6
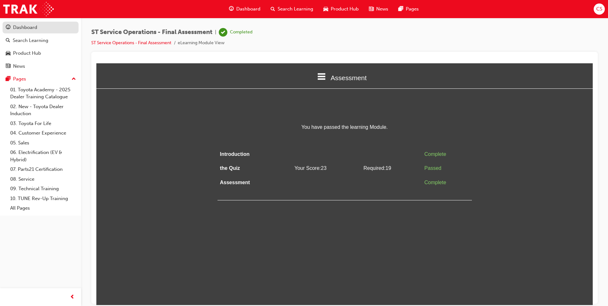
click at [28, 27] on div "Dashboard" at bounding box center [25, 27] width 24 height 7
